Goal: Information Seeking & Learning: Learn about a topic

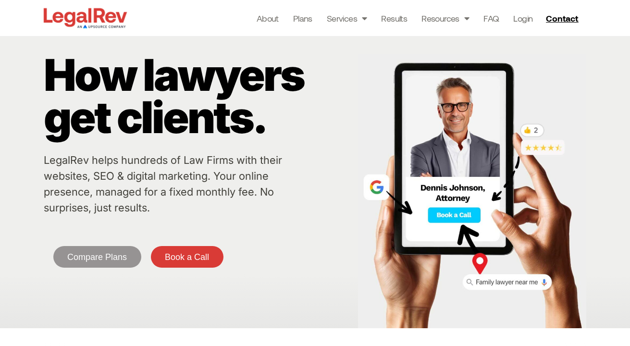
click at [267, 125] on p "How lawyers get clients." at bounding box center [199, 96] width 310 height 85
click at [269, 16] on link "About" at bounding box center [268, 18] width 22 height 13
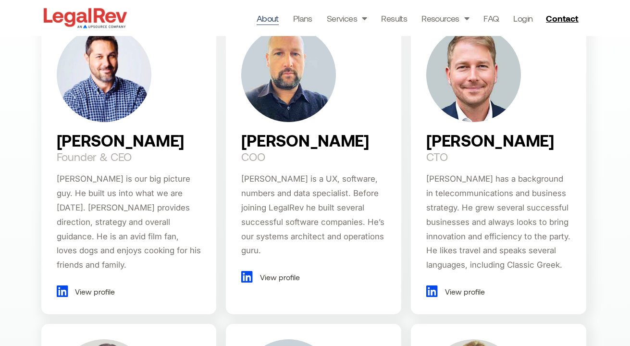
scroll to position [656, 0]
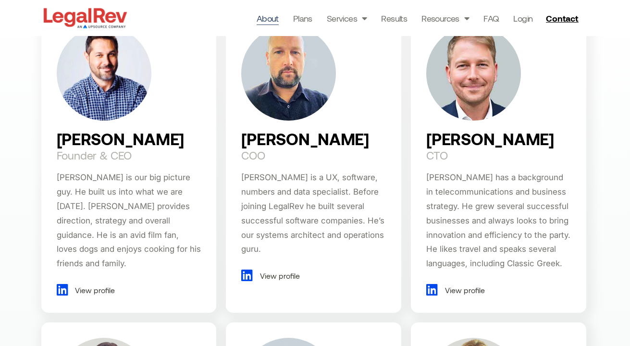
click at [102, 219] on span "Darin is our big picture guy. He built us into what we are today. Darin provide…" at bounding box center [129, 221] width 144 height 96
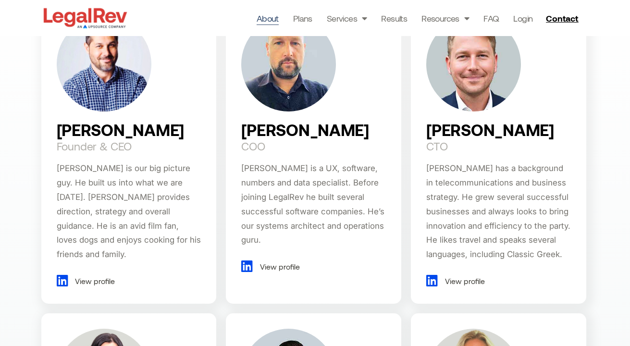
scroll to position [666, 0]
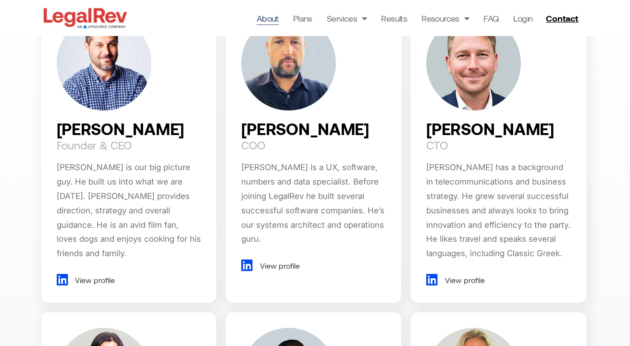
click at [65, 273] on icon at bounding box center [65, 279] width 16 height 13
